Goal: Feedback & Contribution: Contribute content

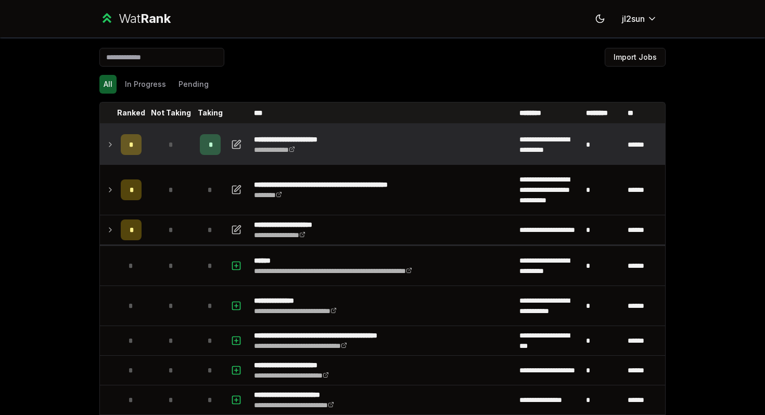
click at [112, 146] on icon at bounding box center [110, 144] width 8 height 12
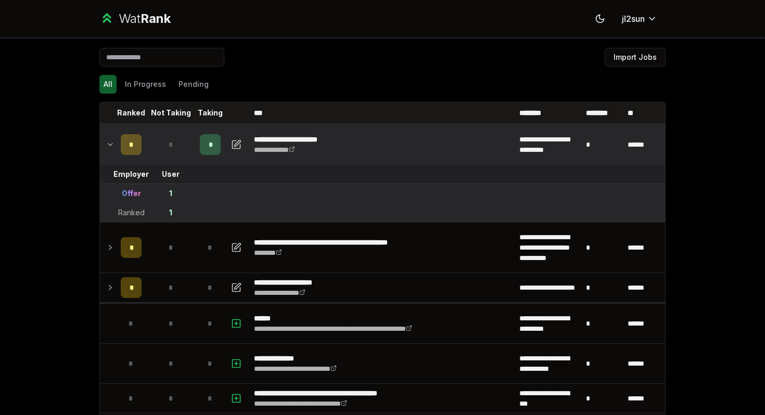
click at [112, 146] on icon at bounding box center [110, 144] width 8 height 12
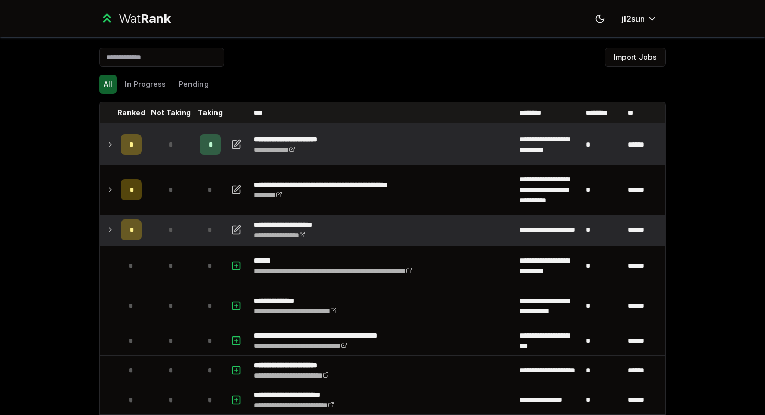
click at [111, 233] on icon at bounding box center [110, 230] width 8 height 12
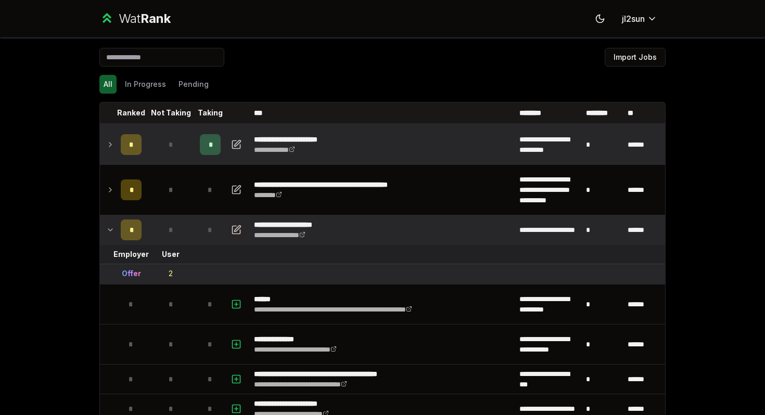
click at [237, 230] on icon "button" at bounding box center [238, 228] width 6 height 6
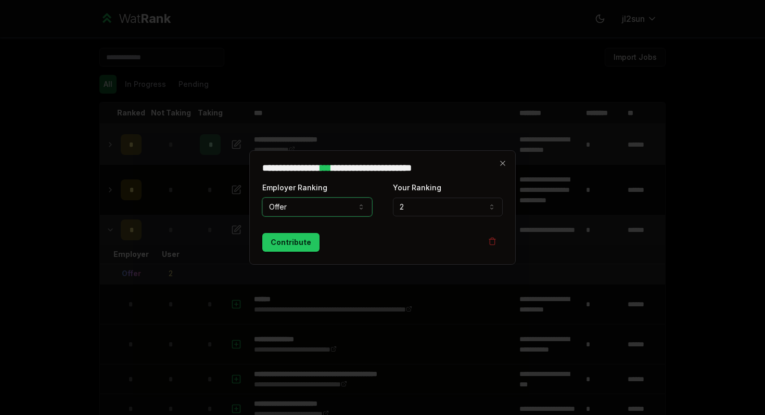
click at [433, 207] on button "2" at bounding box center [448, 207] width 110 height 19
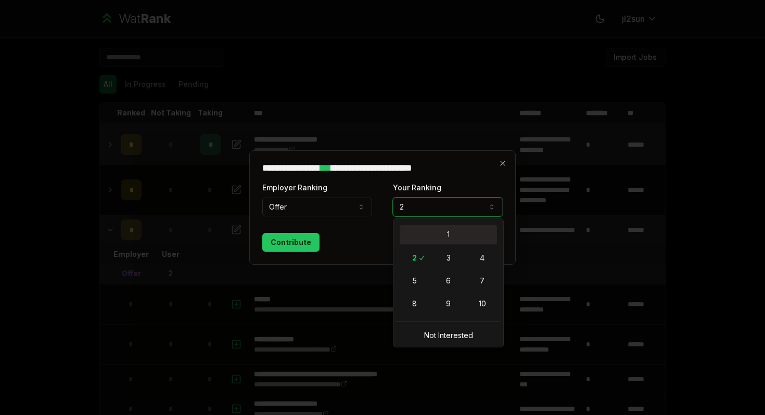
select select "*"
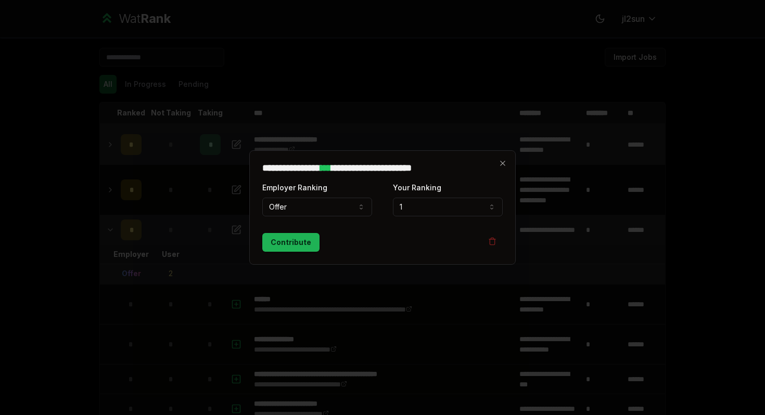
click at [286, 250] on button "Contribute" at bounding box center [290, 242] width 57 height 19
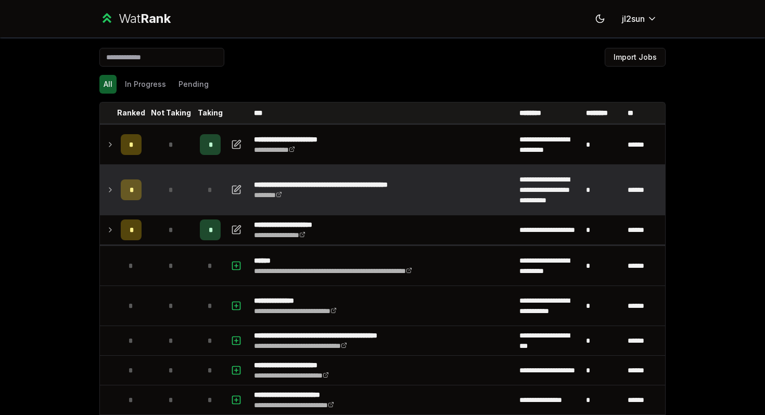
click at [111, 187] on icon at bounding box center [110, 190] width 8 height 12
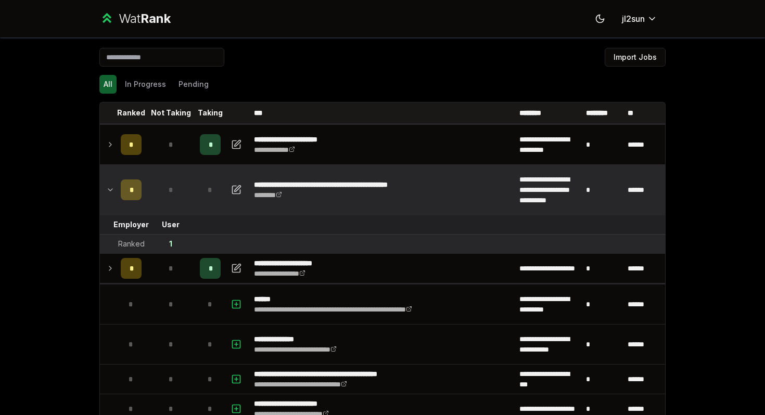
click at [111, 188] on icon at bounding box center [110, 190] width 8 height 12
